Goal: Information Seeking & Learning: Learn about a topic

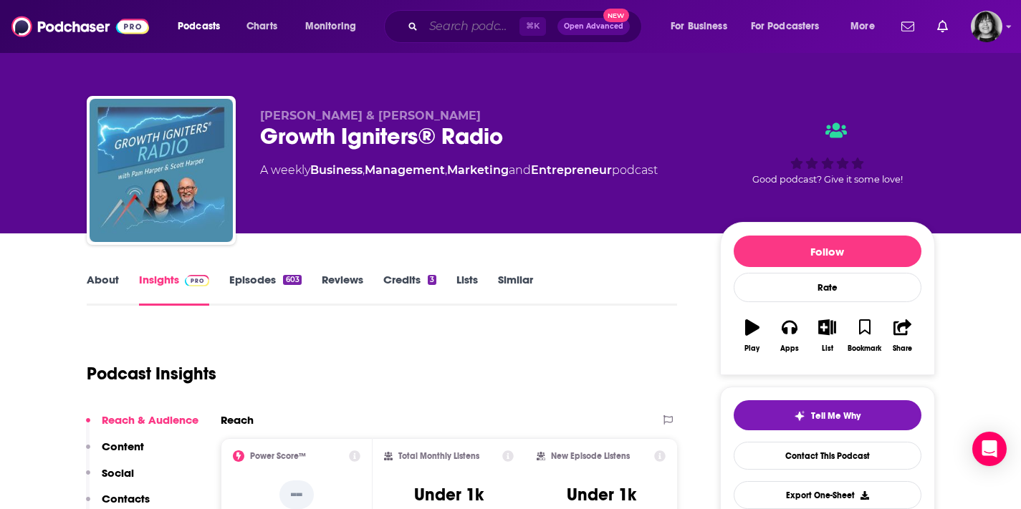
click at [454, 23] on input "Search podcasts, credits, & more..." at bounding box center [471, 26] width 96 height 23
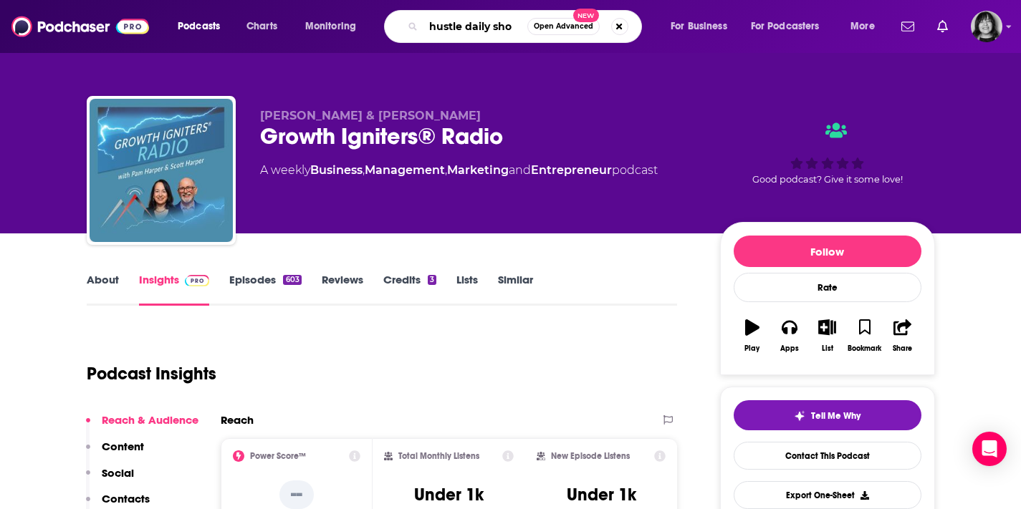
type input "hustle daily show"
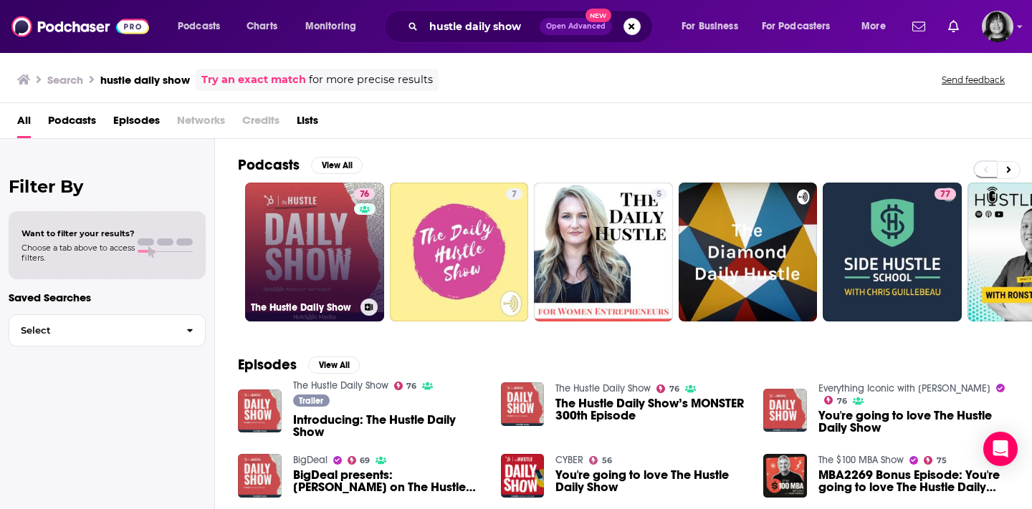
click at [300, 251] on link "76 The Hustle Daily Show" at bounding box center [314, 252] width 139 height 139
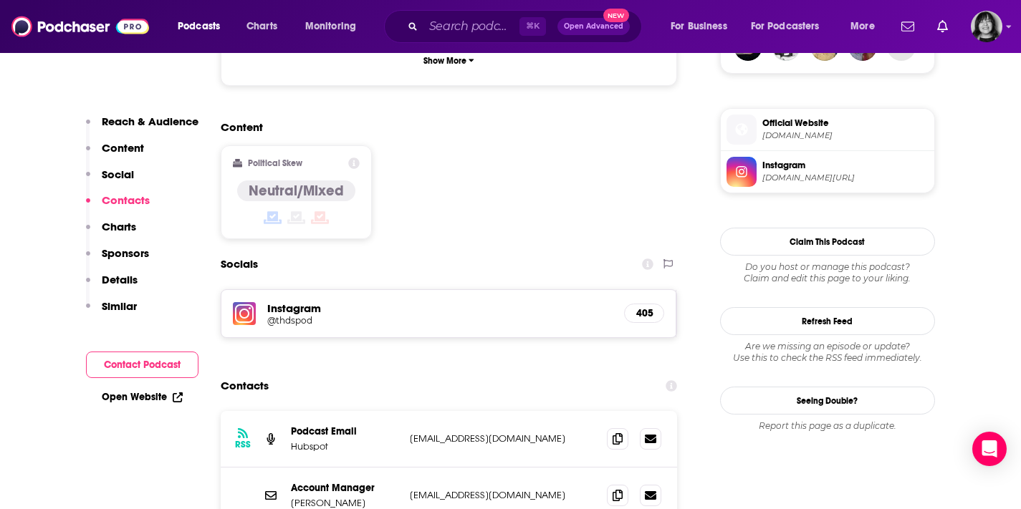
scroll to position [1363, 0]
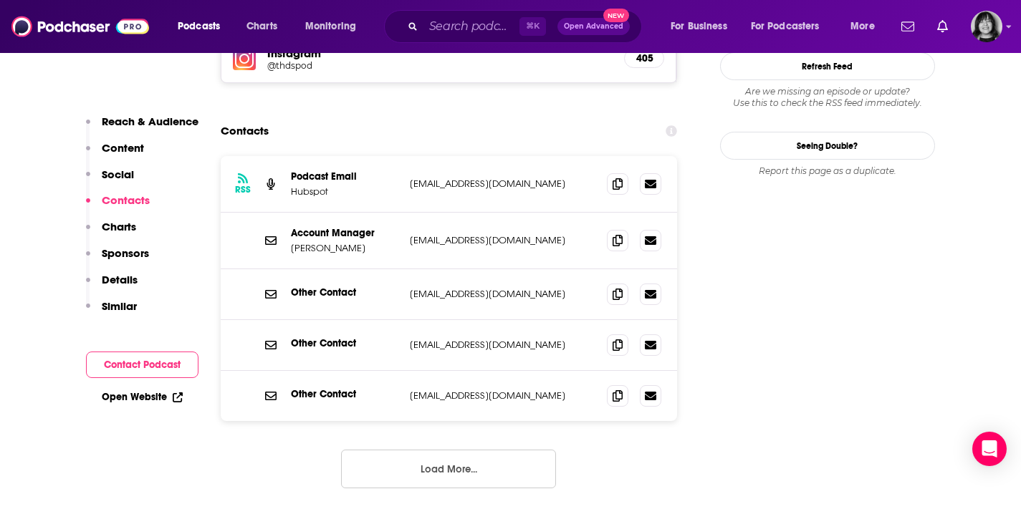
click at [503, 450] on button "Load More..." at bounding box center [448, 469] width 215 height 39
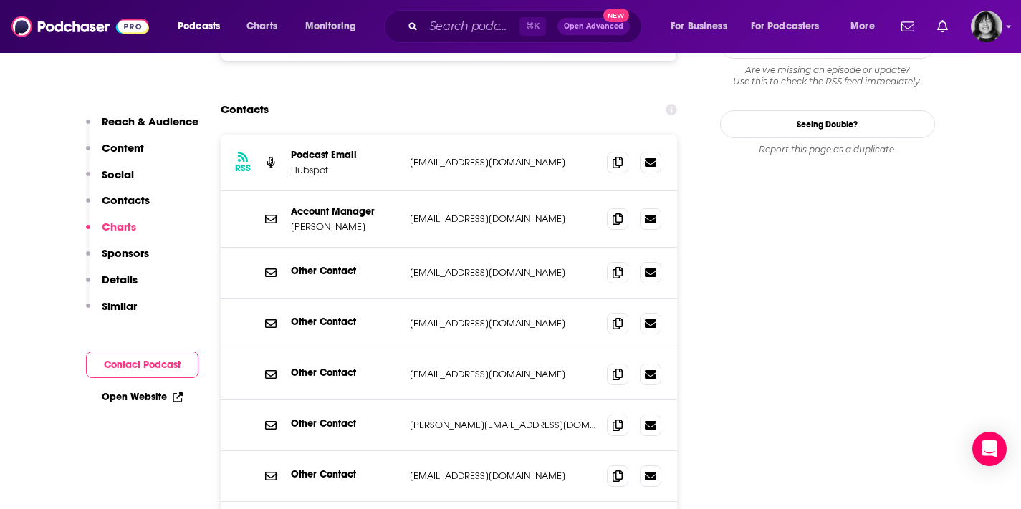
scroll to position [1336, 0]
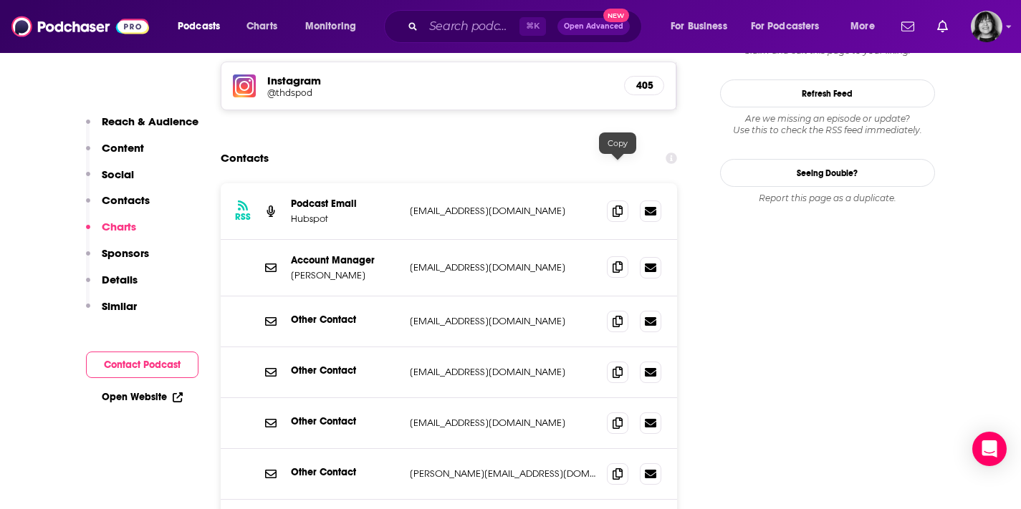
click at [624, 257] on span at bounding box center [617, 267] width 21 height 21
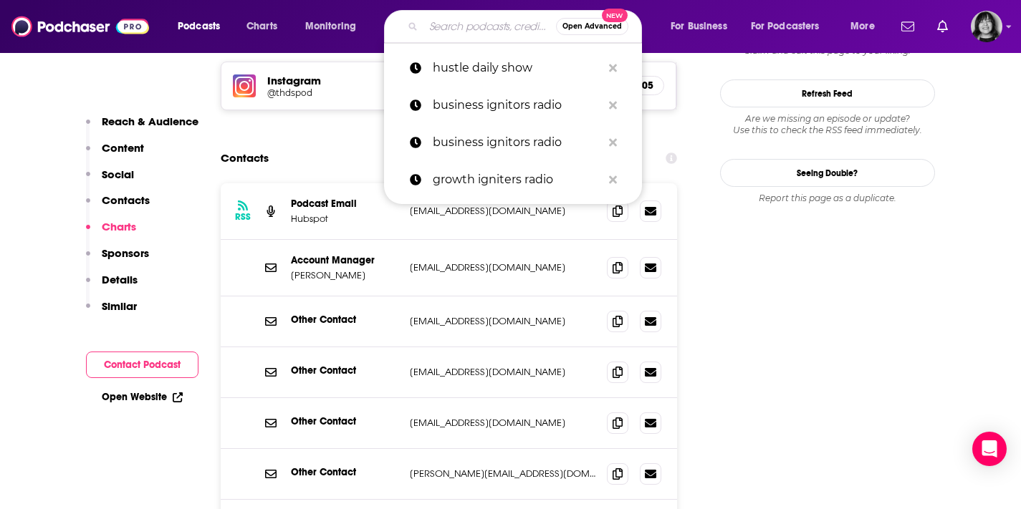
click at [470, 23] on input "Search podcasts, credits, & more..." at bounding box center [489, 26] width 133 height 23
paste input "Standing Out: A Podcast About Sales, Marketing and Leadership"
type input "Standing Out: A Podcast About Sales, Marketing and Leadership"
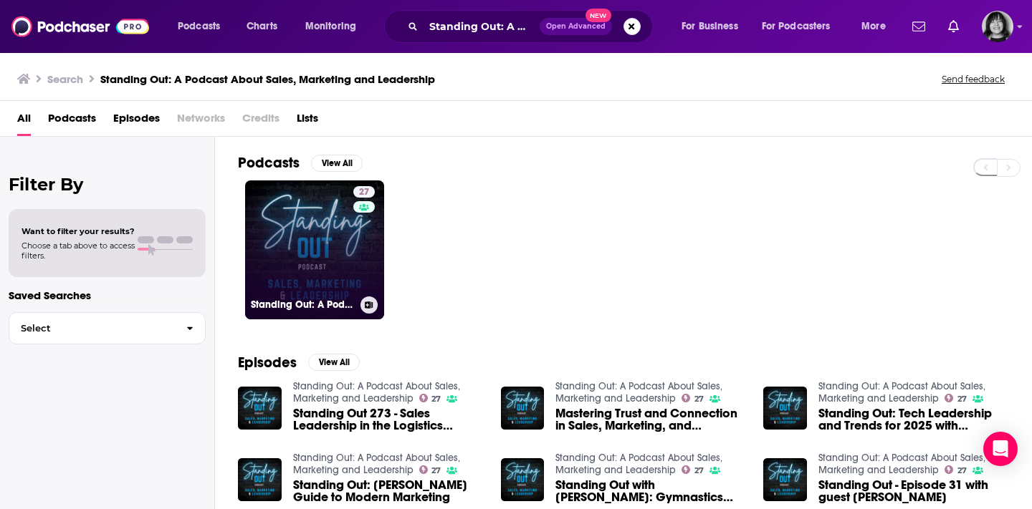
click at [340, 259] on link "27 Standing Out: A Podcast About Sales, Marketing and Leadership" at bounding box center [314, 250] width 139 height 139
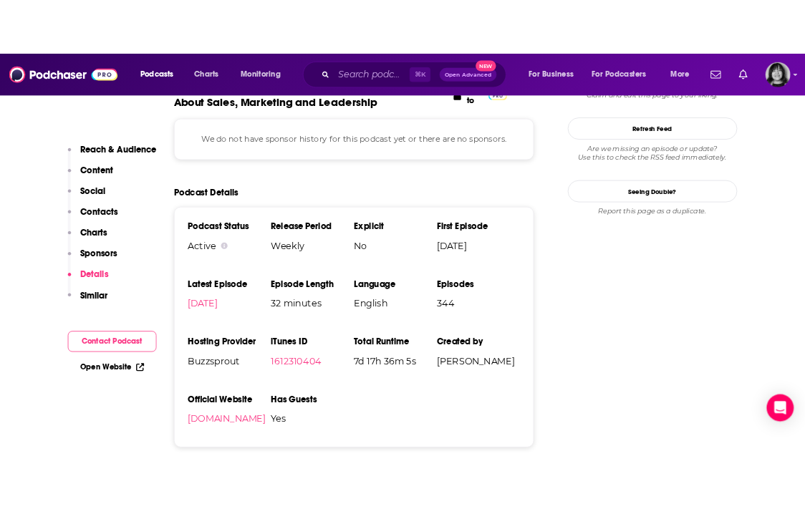
scroll to position [1470, 0]
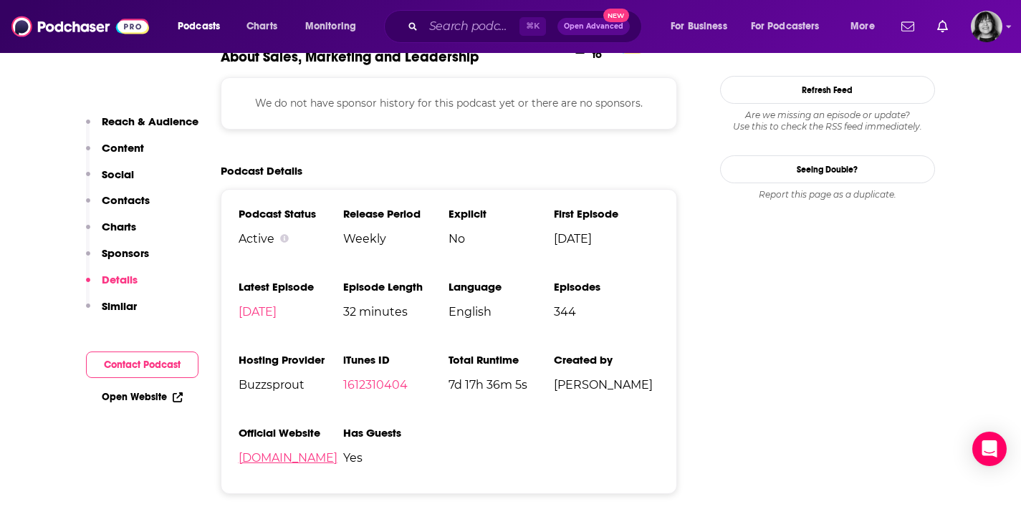
click at [288, 462] on link "[DOMAIN_NAME]" at bounding box center [288, 458] width 99 height 14
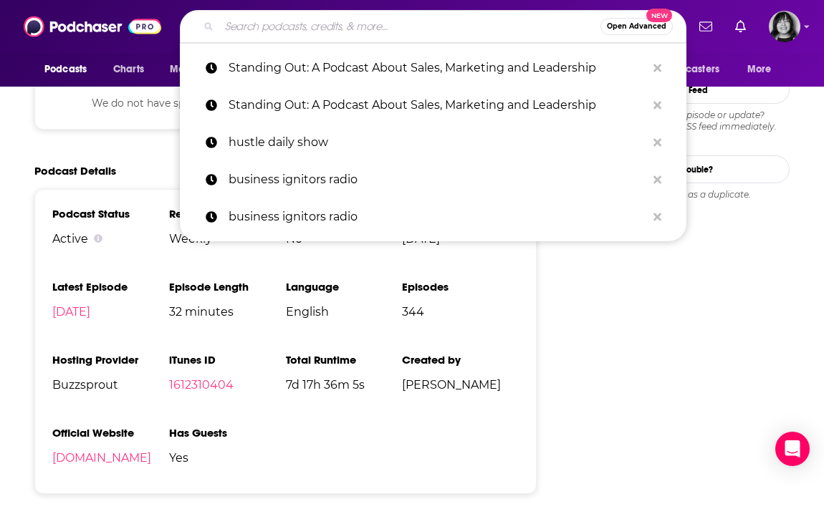
click at [486, 25] on input "Search podcasts, credits, & more..." at bounding box center [409, 26] width 381 height 23
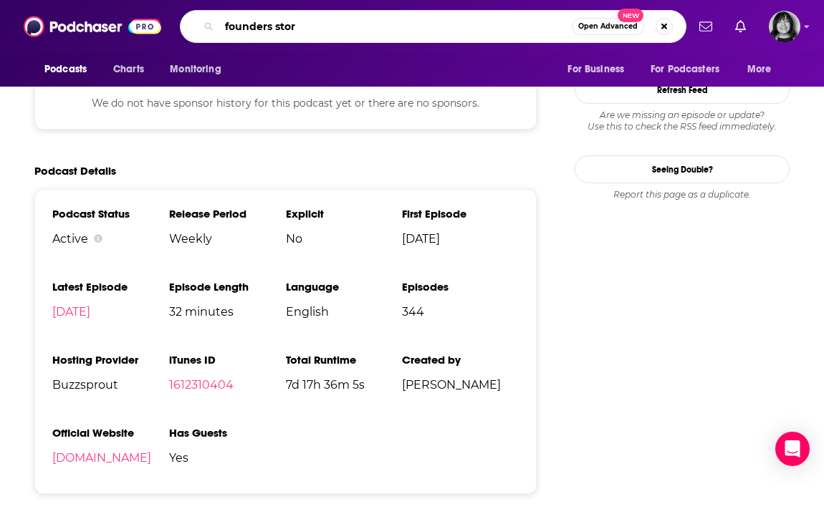
type input "founders story"
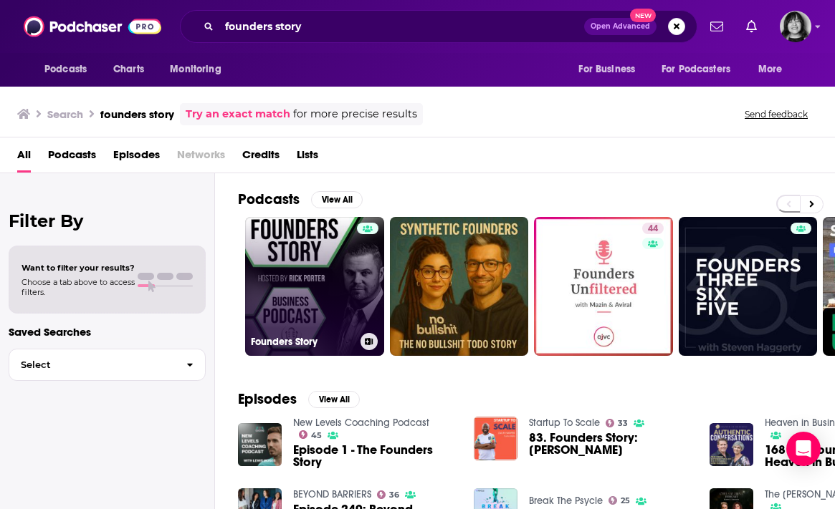
click at [307, 312] on link "Founders Story" at bounding box center [314, 286] width 139 height 139
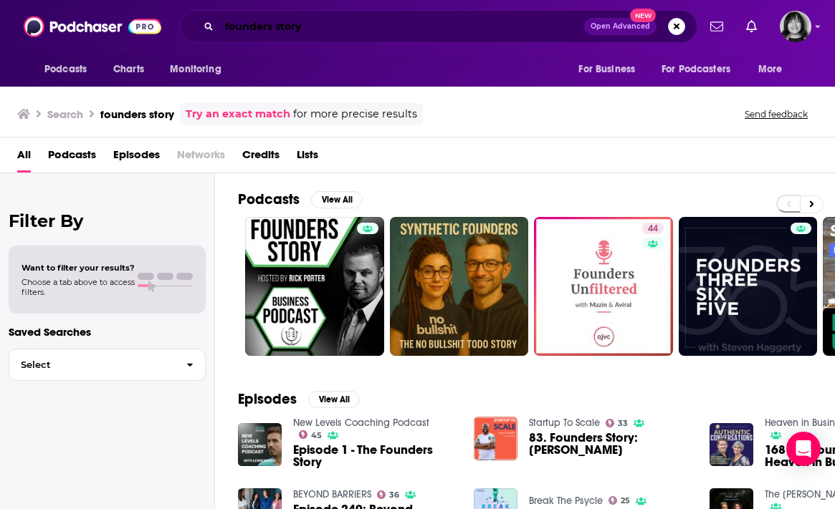
click at [318, 24] on input "founders story" at bounding box center [401, 26] width 365 height 23
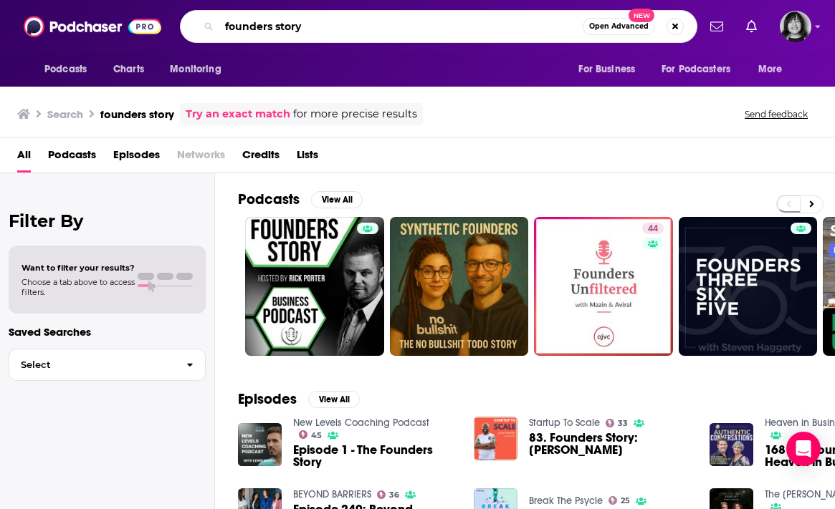
click at [318, 24] on input "founders story" at bounding box center [400, 26] width 363 height 23
paste input "[EMAIL_ADDRESS][DOMAIN_NAME]"
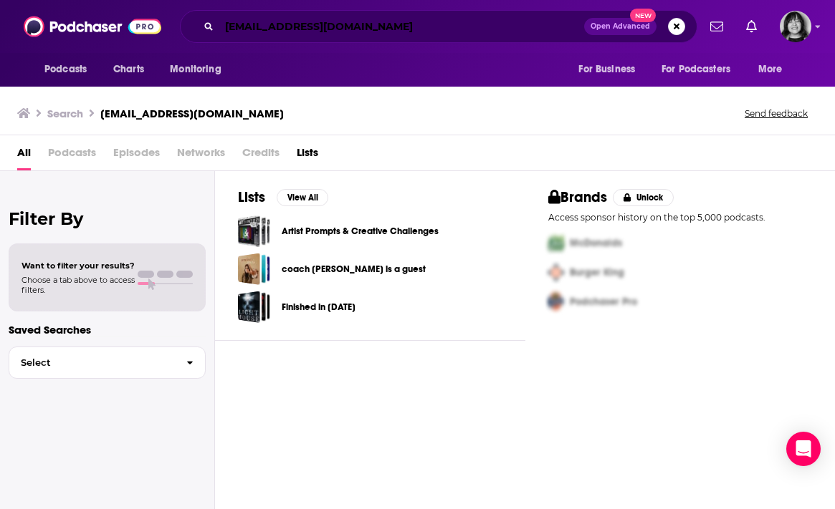
click at [368, 22] on input "[EMAIL_ADDRESS][DOMAIN_NAME]" at bounding box center [401, 26] width 365 height 23
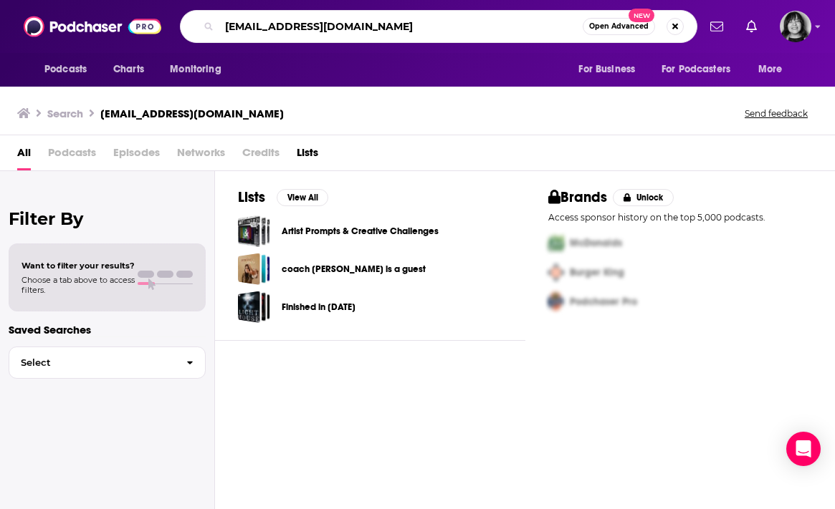
click at [368, 22] on input "[EMAIL_ADDRESS][DOMAIN_NAME]" at bounding box center [400, 26] width 363 height 23
paste input "Founder's Story"
type input "Founder's Story"
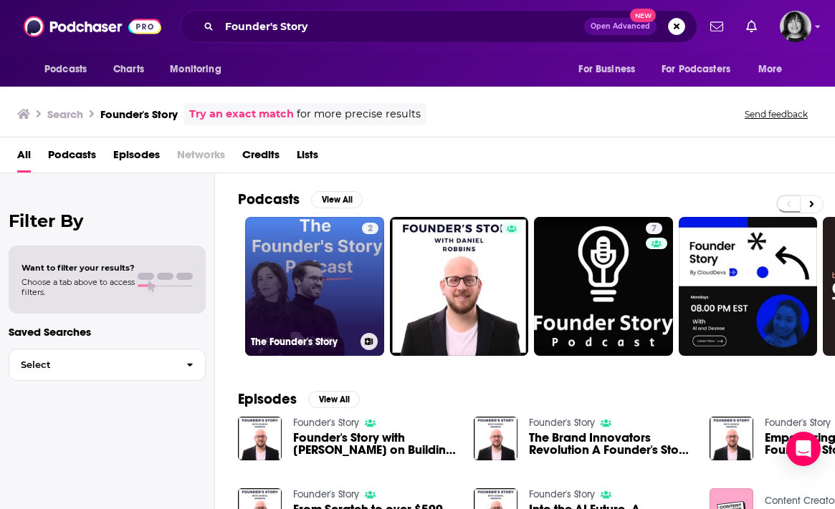
click at [299, 288] on link "2 The Founder's Story" at bounding box center [314, 286] width 139 height 139
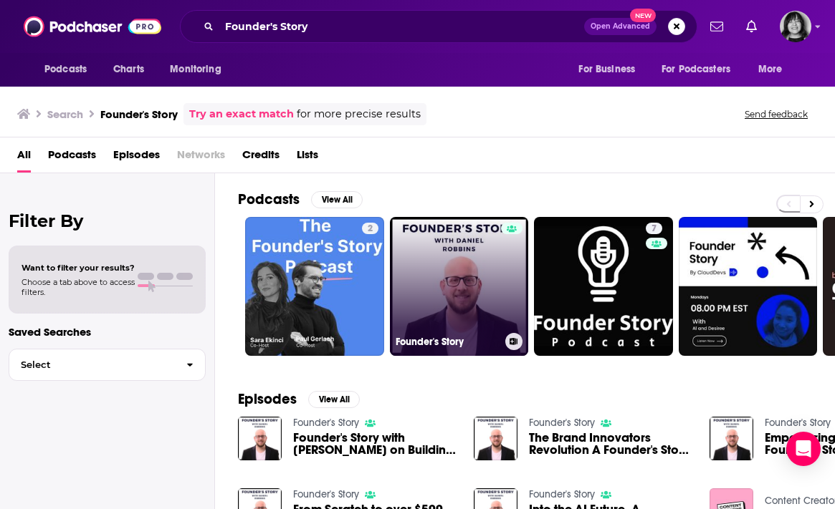
click at [465, 288] on link "Founder's Story" at bounding box center [459, 286] width 139 height 139
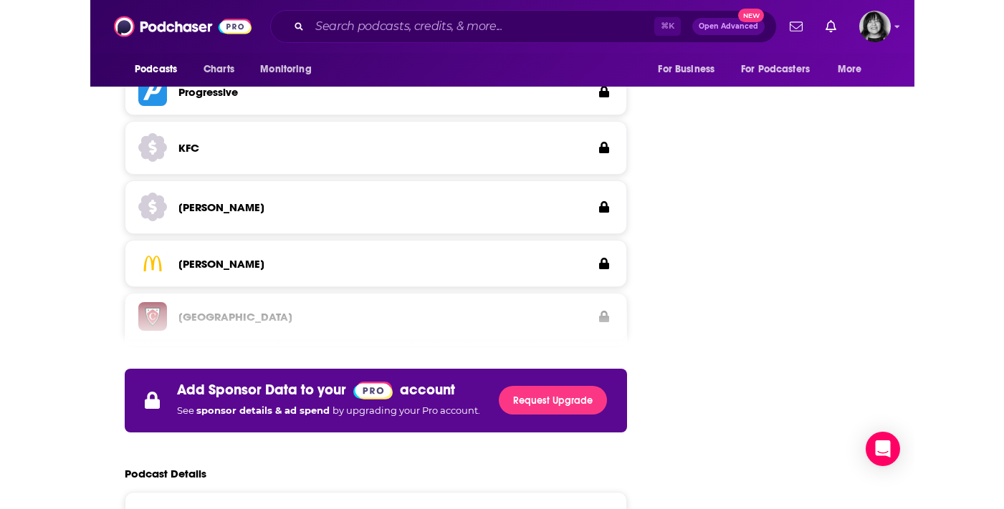
scroll to position [2254, 0]
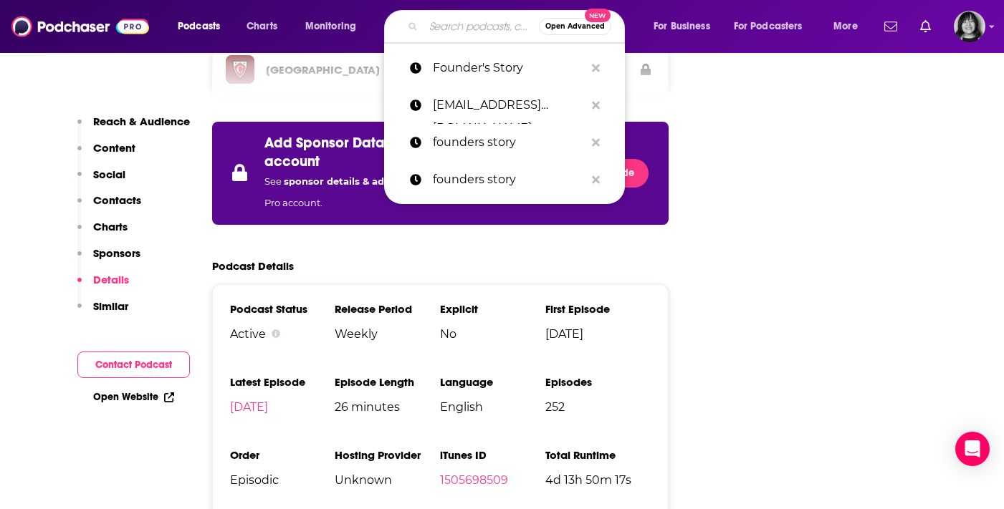
click at [471, 23] on input "Search podcasts, credits, & more..." at bounding box center [480, 26] width 115 height 23
paste input "The [PERSON_NAME] Show"
type input "The [PERSON_NAME] Show"
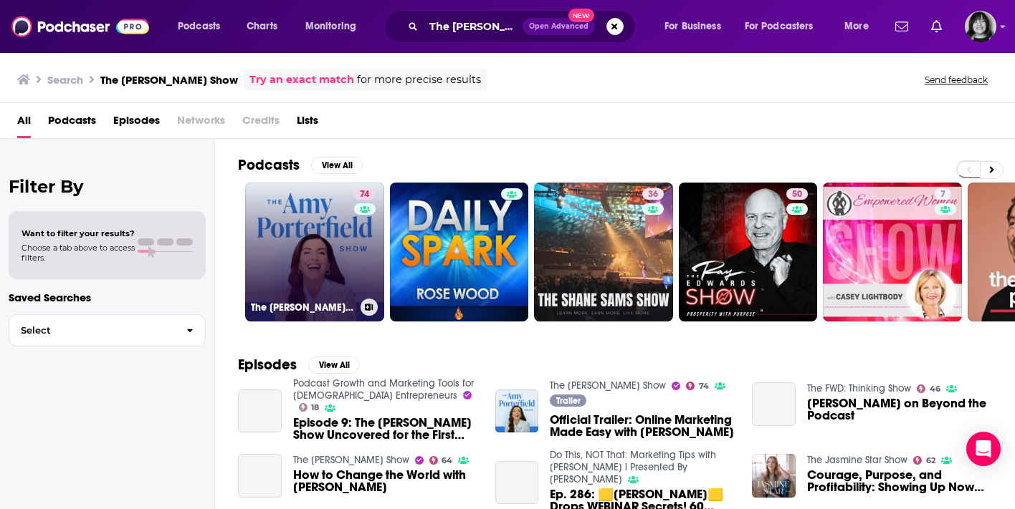
click at [302, 297] on link "74 The [PERSON_NAME] Show" at bounding box center [314, 252] width 139 height 139
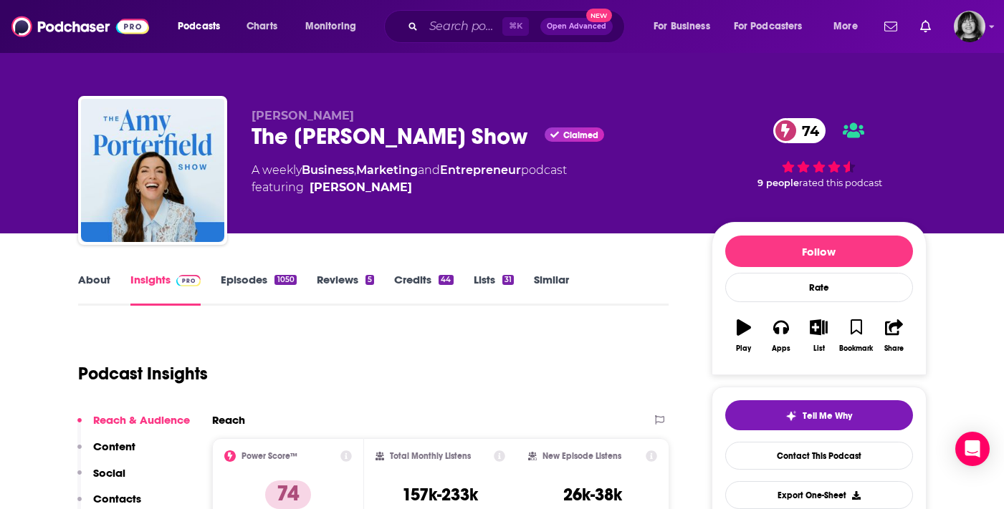
click at [95, 274] on link "About" at bounding box center [94, 289] width 32 height 33
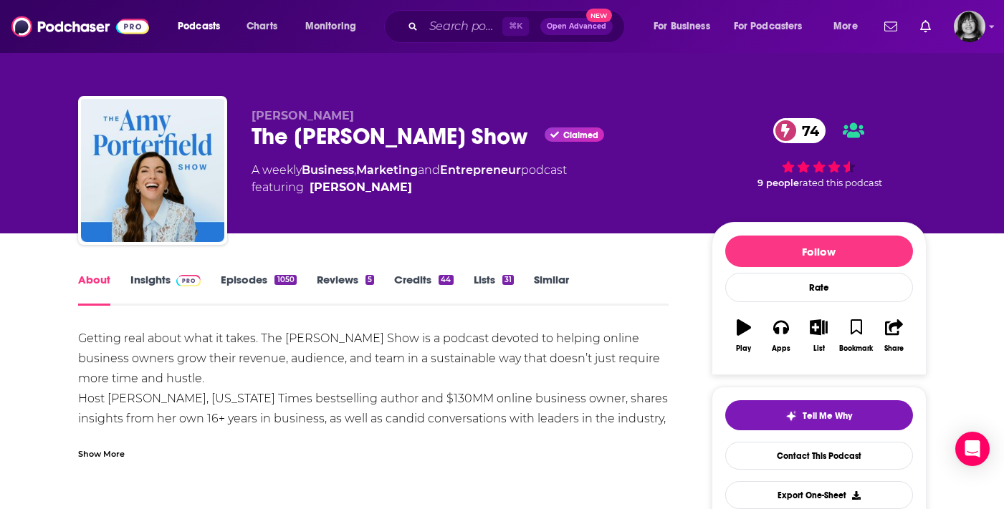
click at [140, 284] on link "Insights" at bounding box center [165, 289] width 71 height 33
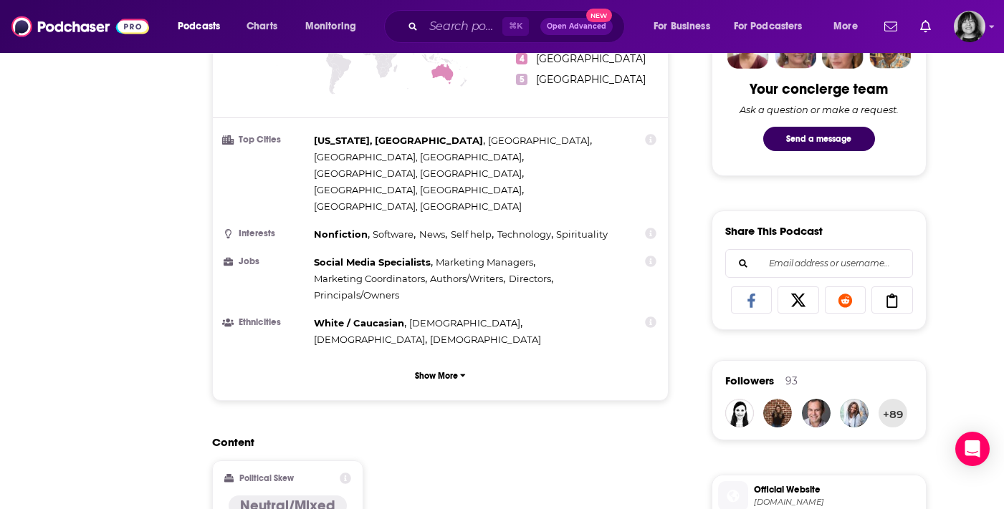
scroll to position [187, 0]
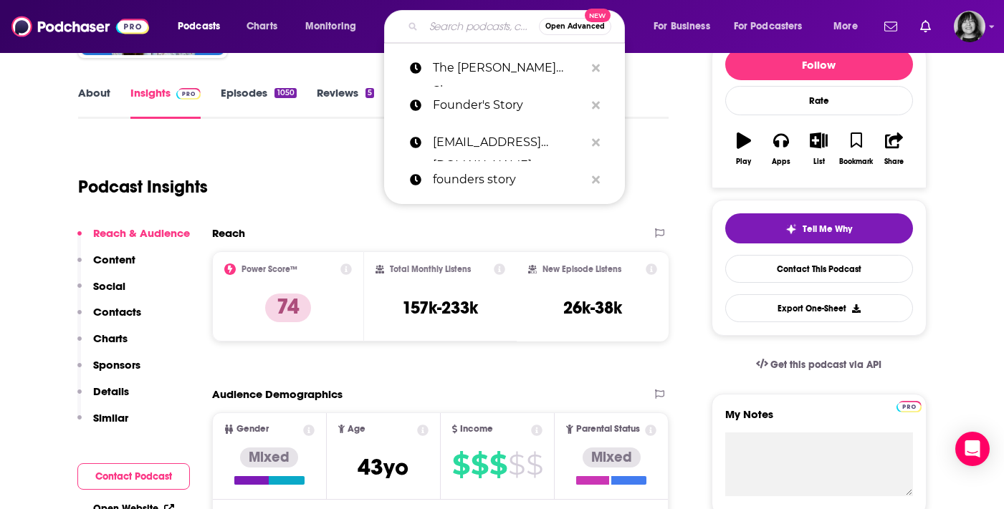
click at [444, 29] on input "Search podcasts, credits, & more..." at bounding box center [480, 26] width 115 height 23
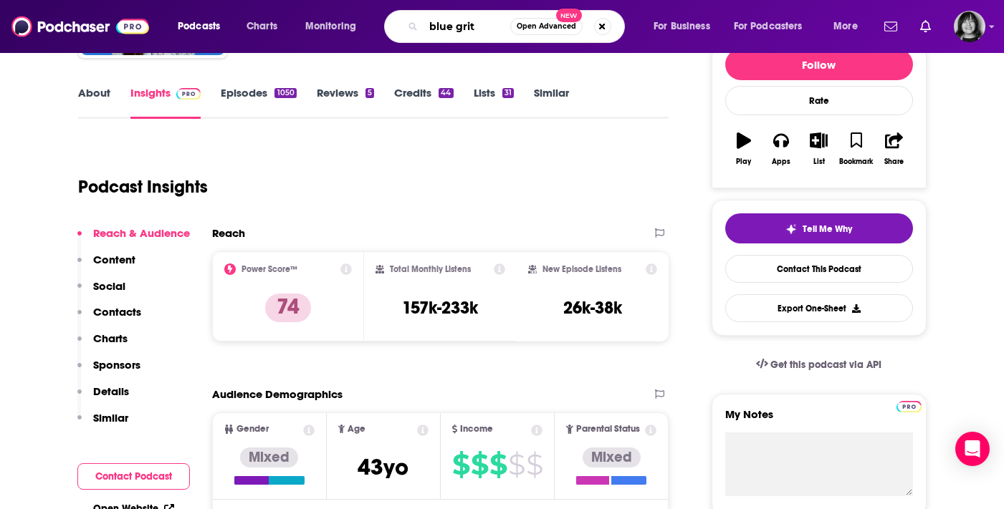
type input "blue grit"
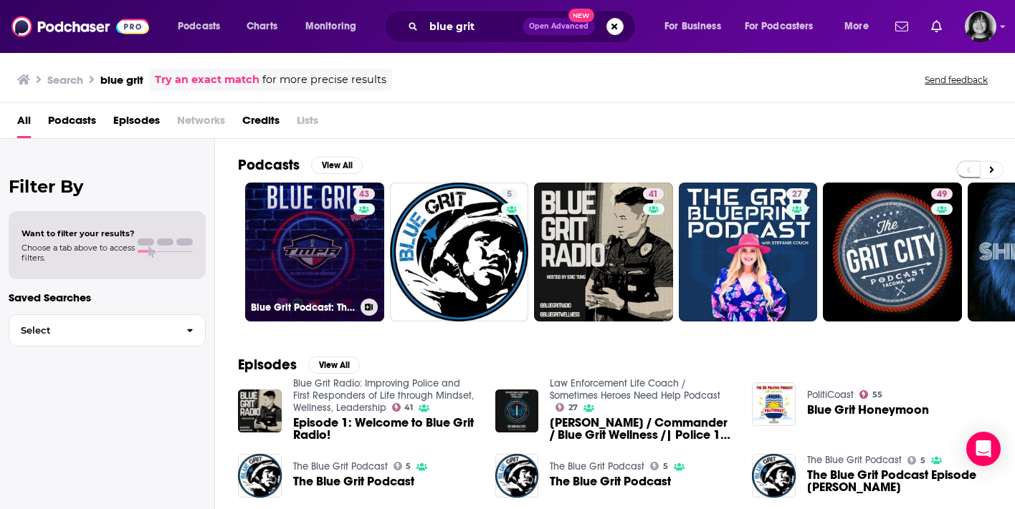
click at [328, 234] on link "43 Blue Grit Podcast: The Voice of [US_STATE] Law Enforcement" at bounding box center [314, 252] width 139 height 139
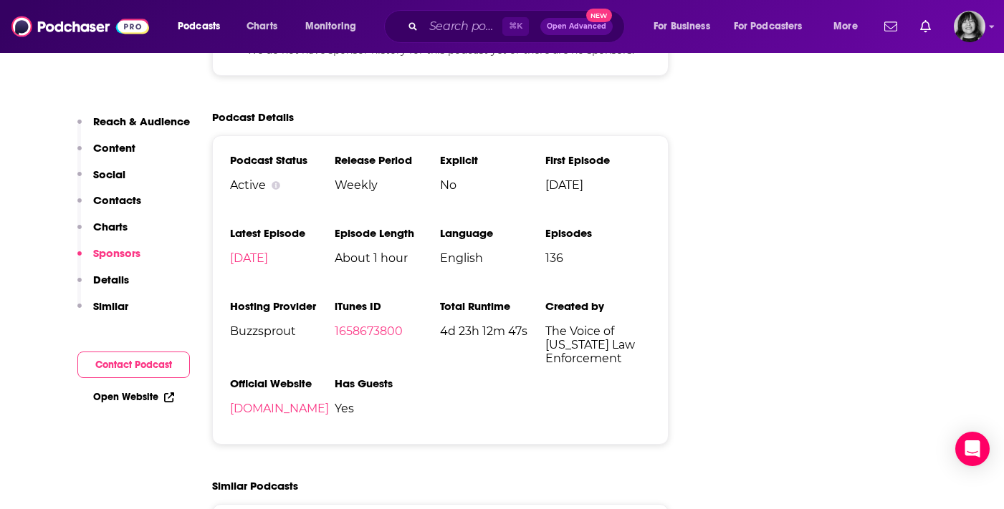
scroll to position [1817, 0]
